Goal: Information Seeking & Learning: Get advice/opinions

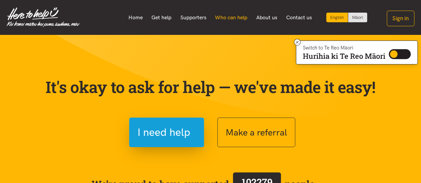
click at [231, 19] on link "Who can help" at bounding box center [231, 18] width 41 height 14
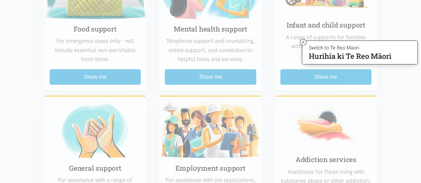
scroll to position [166, 0]
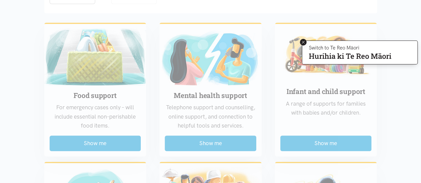
click at [302, 41] on icon at bounding box center [303, 42] width 3 height 3
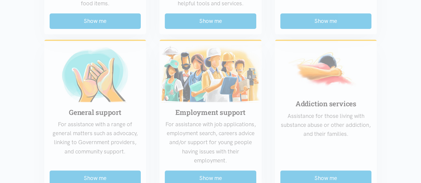
scroll to position [300, 0]
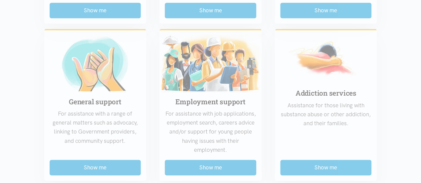
click at [204, 135] on div "Food support For emergency cases only – will include essential non-perishable f…" at bounding box center [211, 172] width 346 height 576
click at [208, 157] on div "Food support For emergency cases only – will include essential non-perishable f…" at bounding box center [211, 172] width 346 height 576
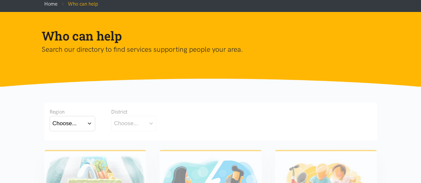
scroll to position [100, 0]
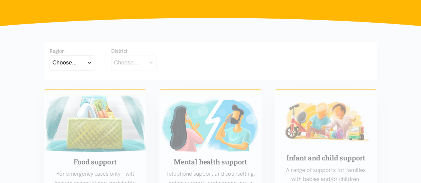
click at [92, 63] on button "Choose..." at bounding box center [73, 62] width 46 height 15
click at [151, 63] on button "Choose..." at bounding box center [134, 62] width 46 height 15
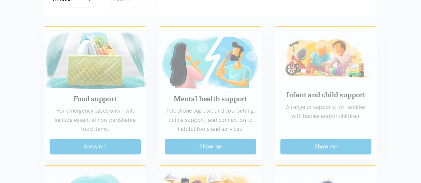
scroll to position [0, 0]
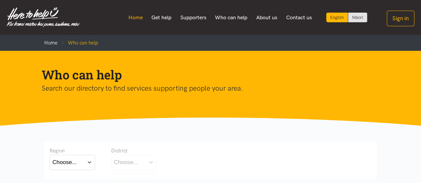
click at [143, 20] on link "Home" at bounding box center [135, 18] width 23 height 14
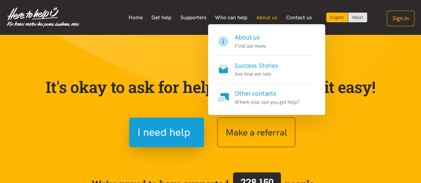
click at [272, 17] on link "About us" at bounding box center [267, 18] width 30 height 14
click at [273, 17] on link "About us" at bounding box center [267, 18] width 30 height 14
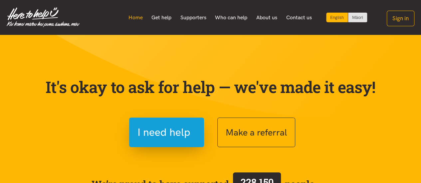
click at [133, 19] on link "Home" at bounding box center [135, 18] width 23 height 14
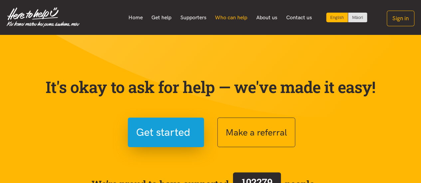
click at [240, 19] on link "Who can help" at bounding box center [231, 18] width 41 height 14
